Goal: Find specific page/section: Find specific page/section

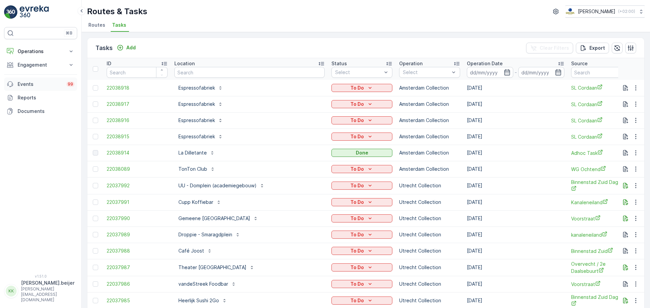
click at [32, 84] on p "Events" at bounding box center [40, 84] width 45 height 7
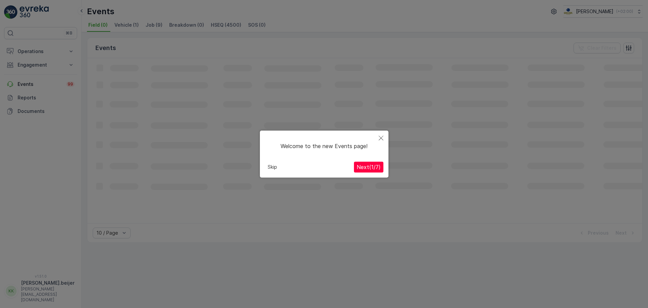
click at [73, 51] on div at bounding box center [324, 159] width 648 height 319
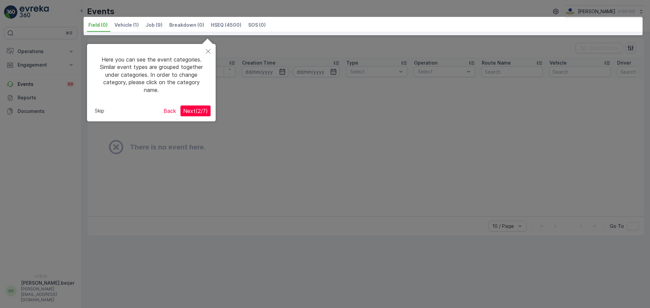
click at [210, 50] on icon "Close" at bounding box center [208, 51] width 5 height 5
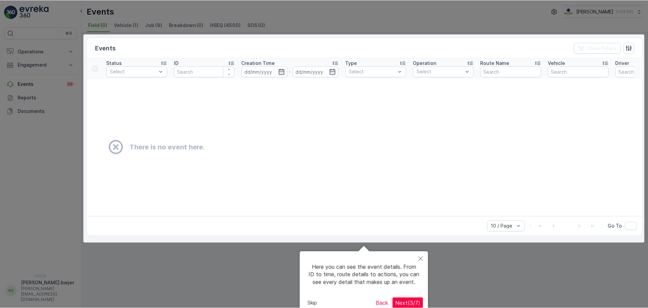
scroll to position [6, 0]
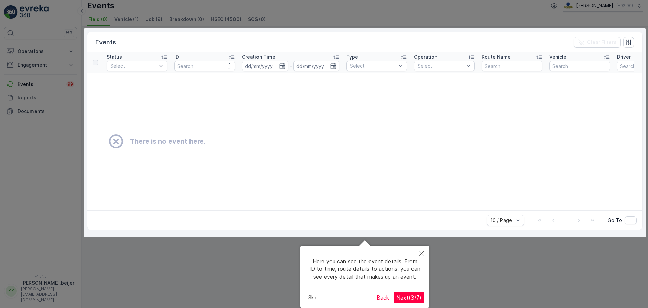
click at [460, 253] on div at bounding box center [324, 151] width 648 height 314
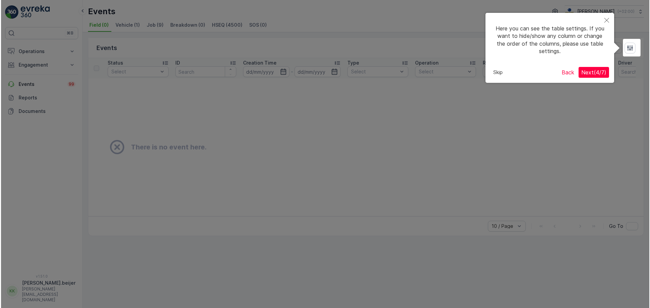
scroll to position [0, 0]
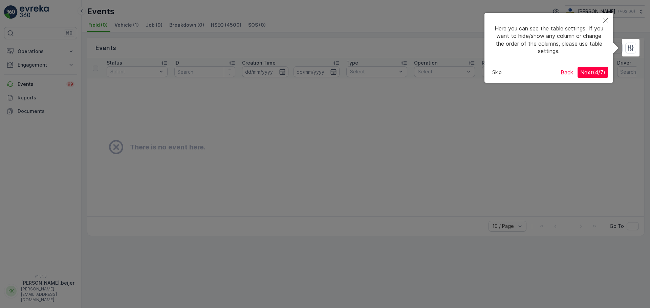
click at [605, 16] on button "Close" at bounding box center [605, 21] width 15 height 16
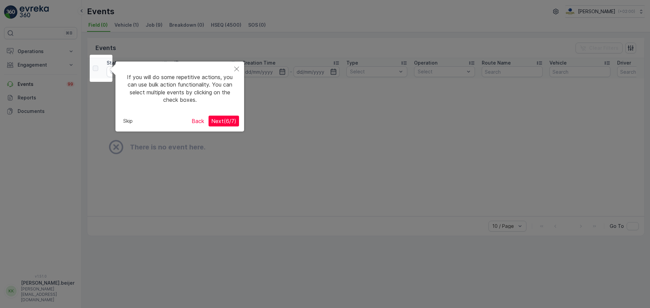
click at [234, 68] on icon "Close" at bounding box center [236, 69] width 5 height 5
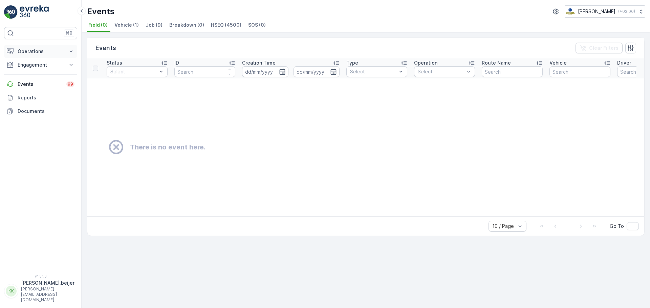
click at [68, 51] on icon at bounding box center [71, 51] width 7 height 7
click at [32, 80] on p "Routes & Tasks" at bounding box center [34, 82] width 35 height 7
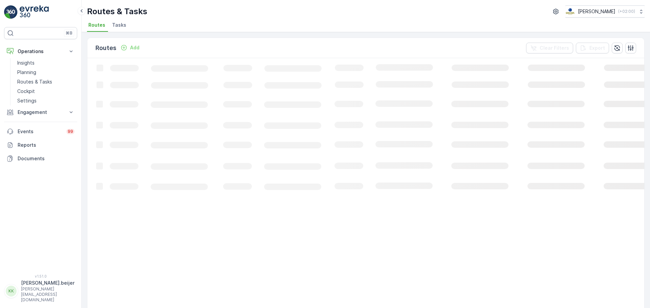
click at [116, 26] on span "Tasks" at bounding box center [119, 25] width 14 height 7
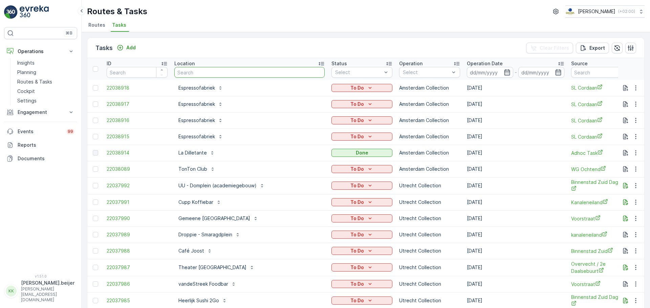
click at [180, 71] on input "text" at bounding box center [249, 72] width 150 height 11
type input "blauw"
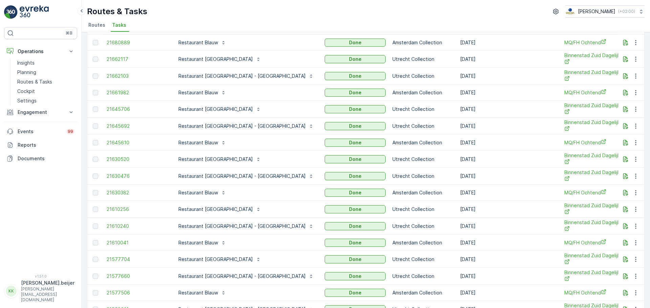
scroll to position [635, 0]
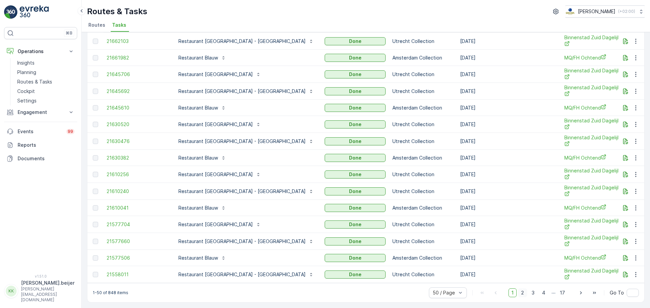
click at [524, 292] on span "2" at bounding box center [522, 293] width 9 height 9
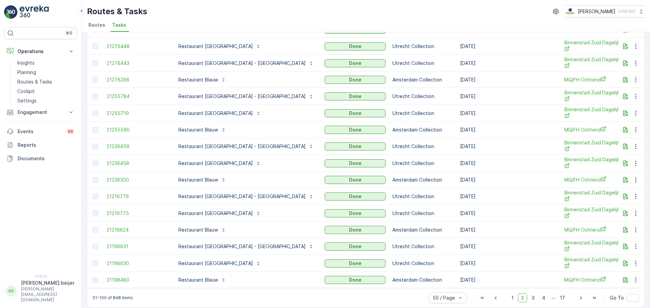
scroll to position [635, 0]
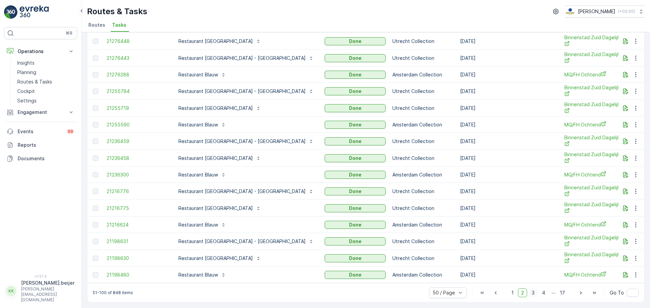
click at [533, 293] on span "3" at bounding box center [532, 293] width 9 height 9
